Goal: Transaction & Acquisition: Purchase product/service

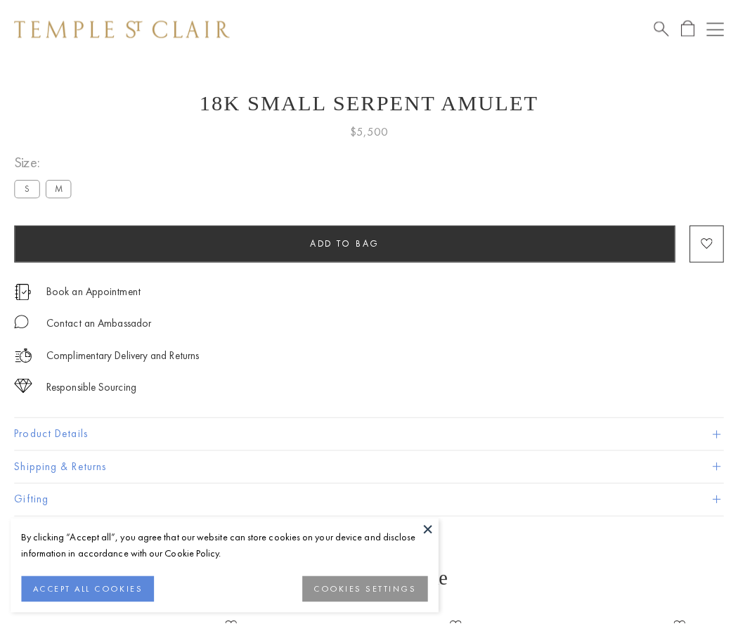
scroll to position [56, 0]
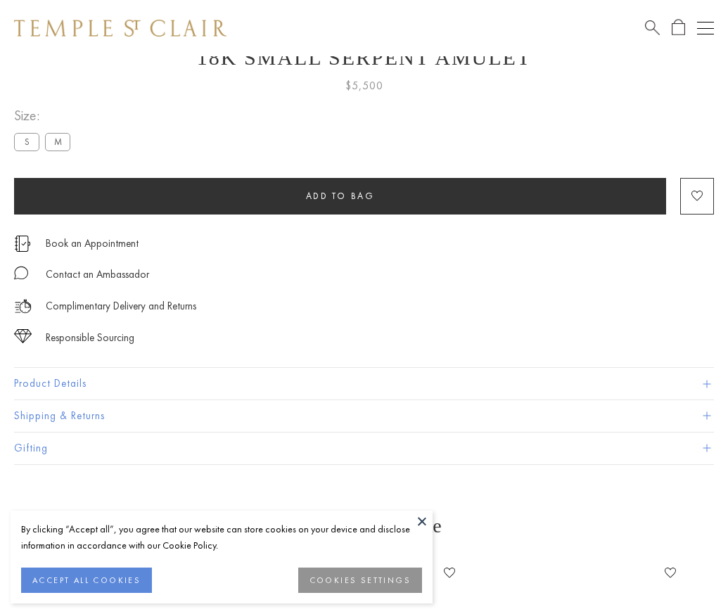
click at [340, 195] on span "Add to bag" at bounding box center [340, 196] width 69 height 12
